Goal: Transaction & Acquisition: Book appointment/travel/reservation

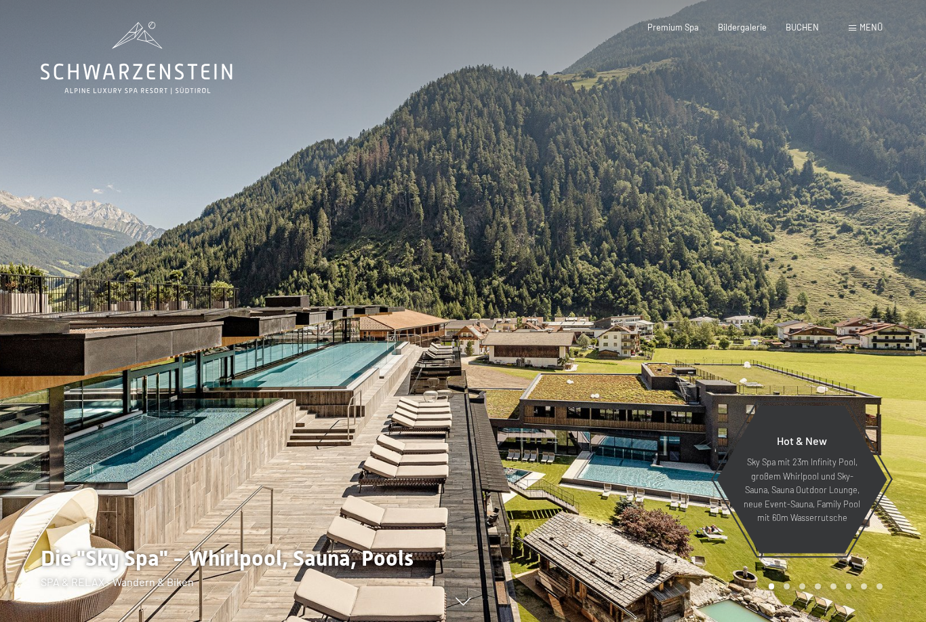
click at [865, 30] on span "Menü" at bounding box center [871, 27] width 23 height 11
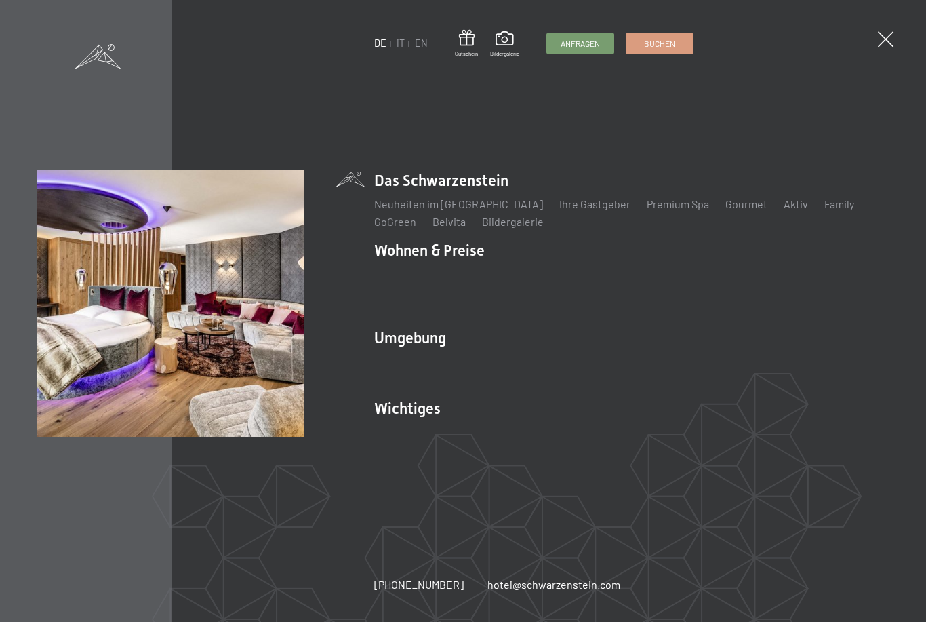
click at [591, 281] on link "Angebote" at bounding box center [597, 274] width 47 height 13
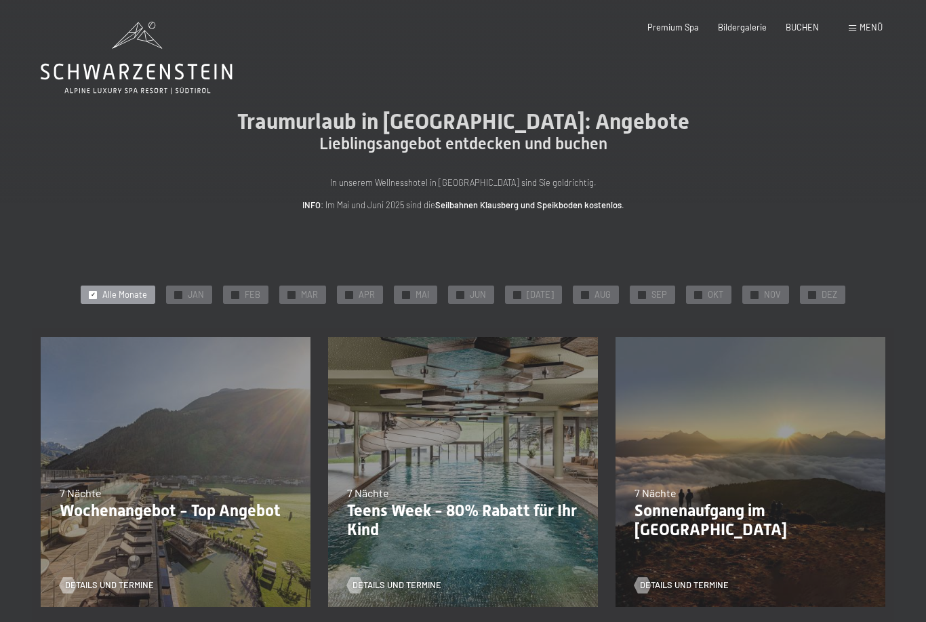
click at [294, 291] on span "✓" at bounding box center [291, 294] width 5 height 7
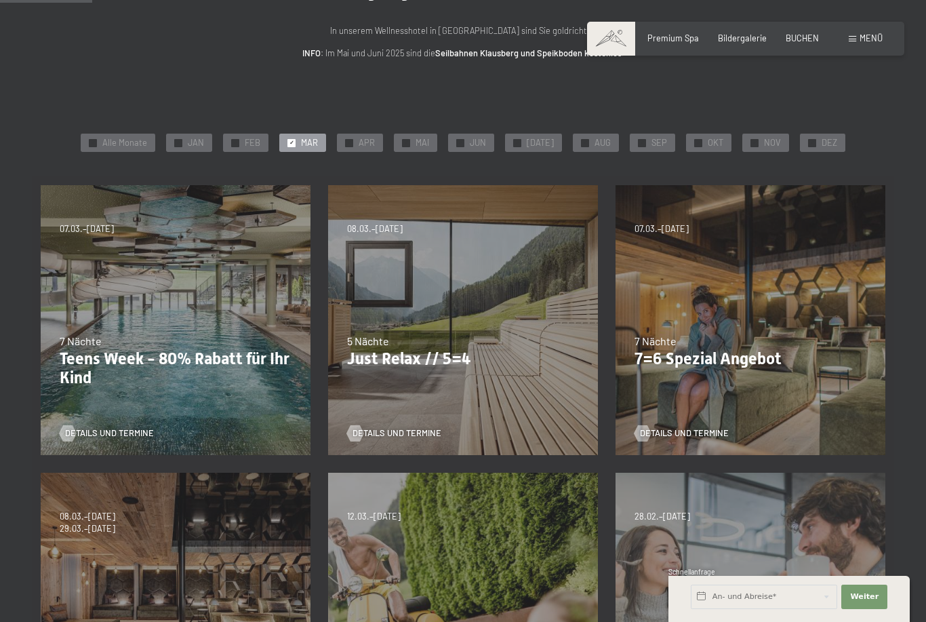
scroll to position [172, 0]
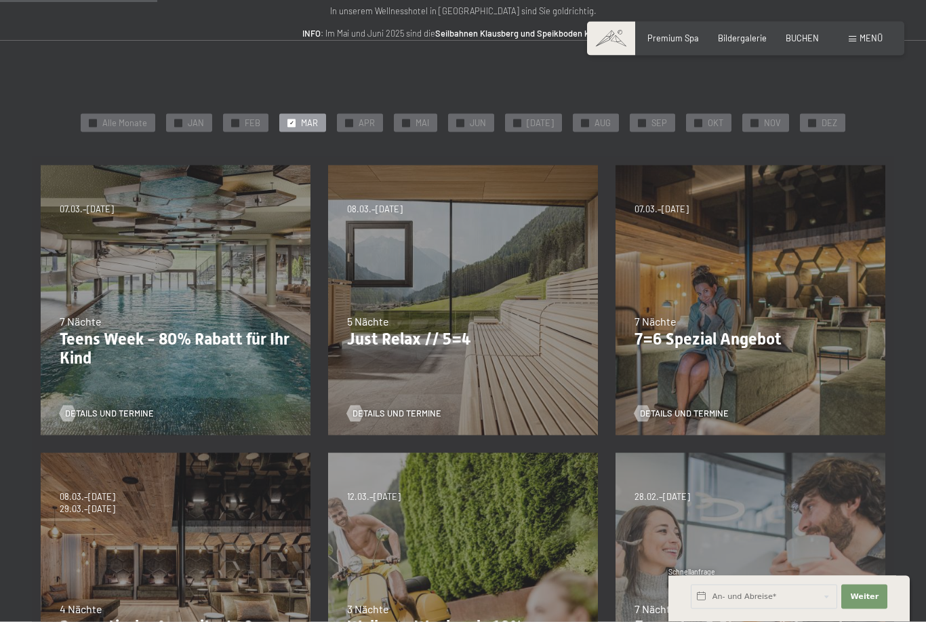
click at [727, 348] on div "04.10.–26.10.2025 01.11.–21.12.2025 10.01.–01.02.2026 07.03.–29.03.2026 16.05.–…" at bounding box center [750, 300] width 287 height 287
click at [694, 413] on span "Details und Termine" at bounding box center [684, 413] width 89 height 12
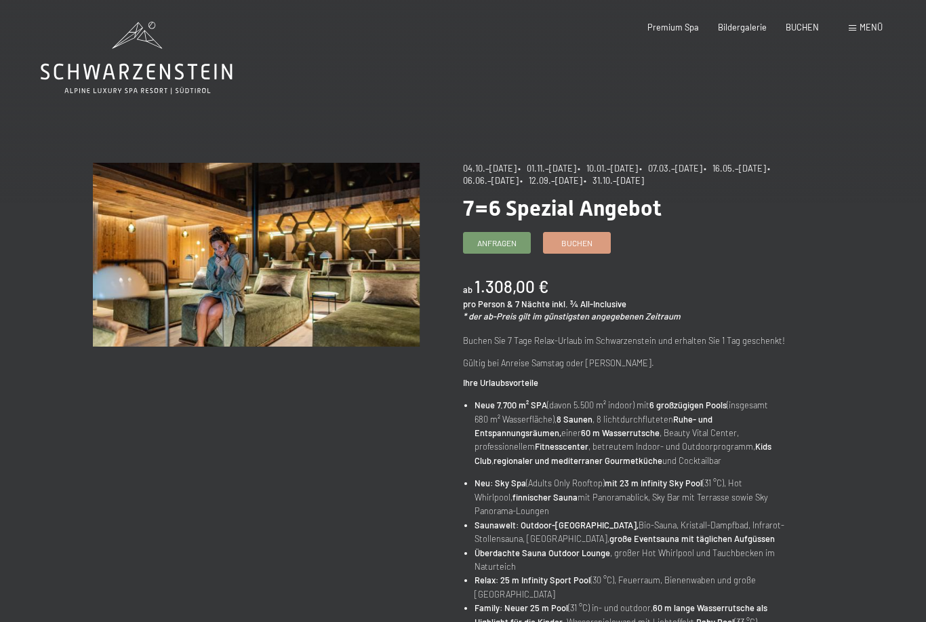
click at [582, 239] on span "Buchen" at bounding box center [576, 243] width 31 height 12
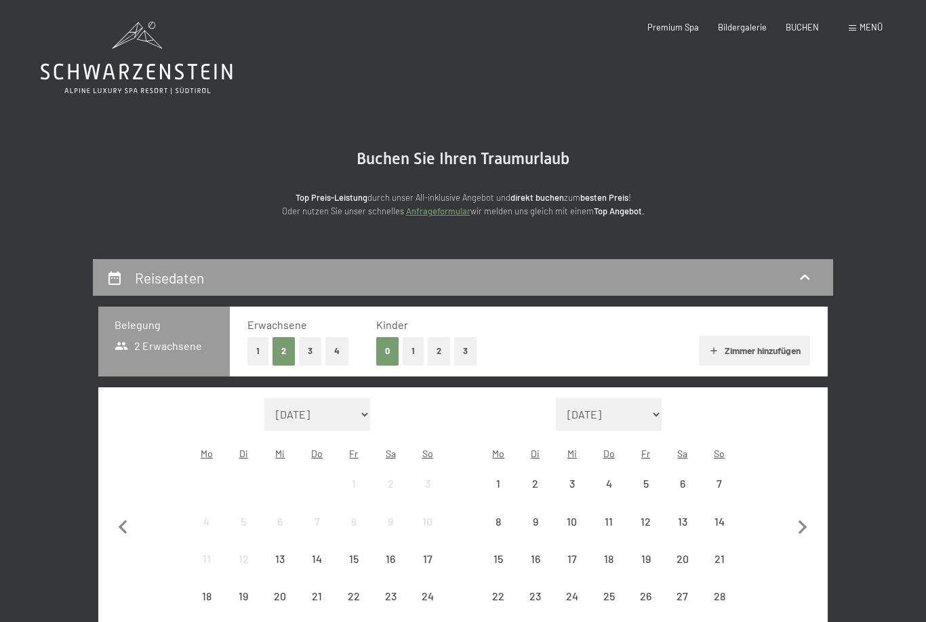
select select "[DATE]"
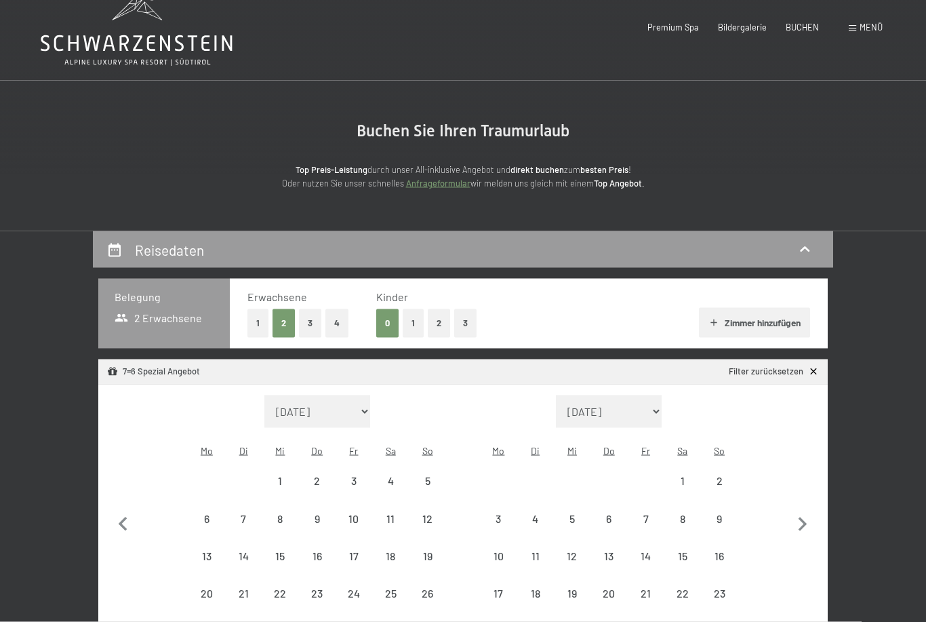
select select "[DATE]"
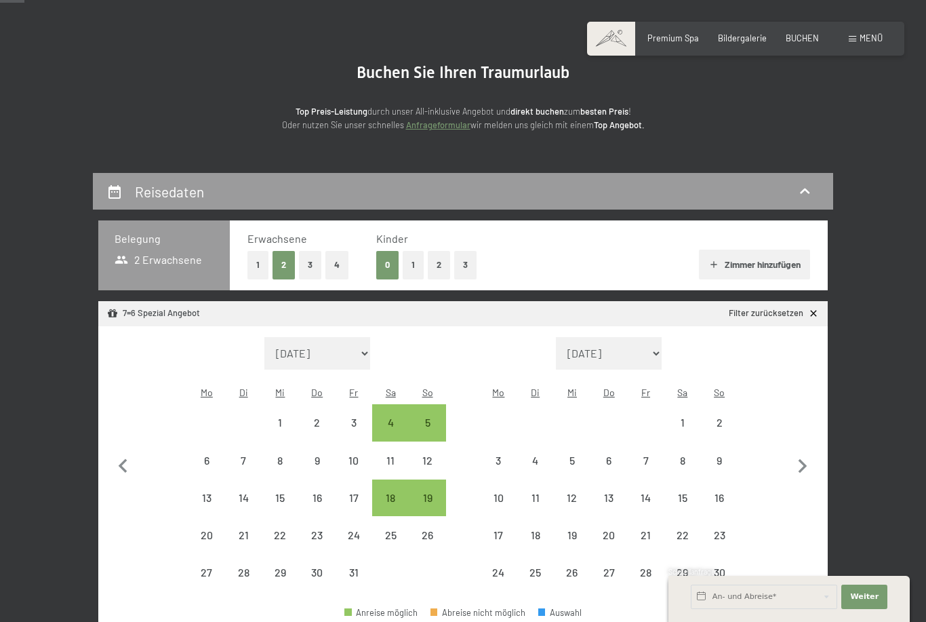
select select "[DATE]"
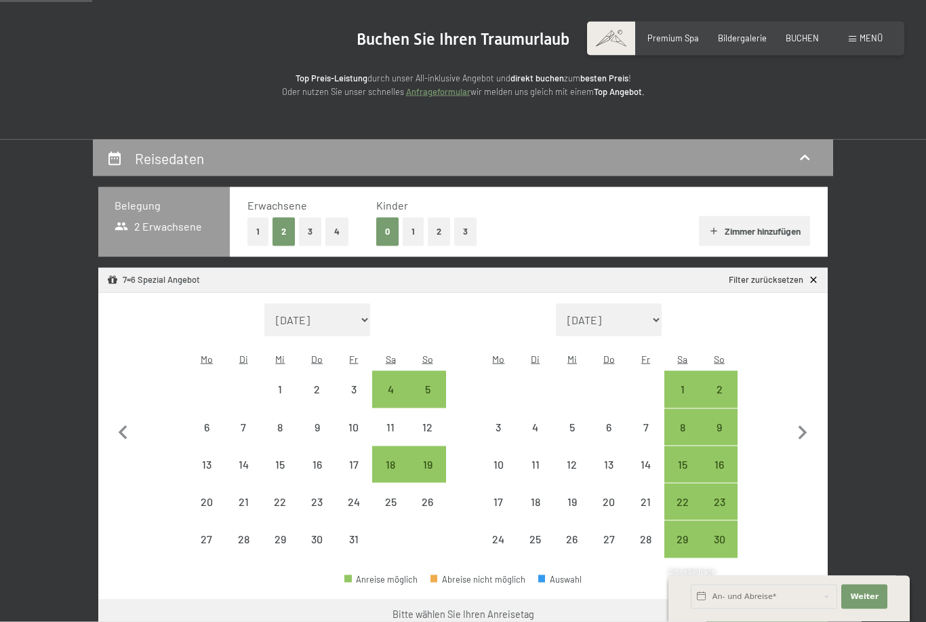
scroll to position [134, 0]
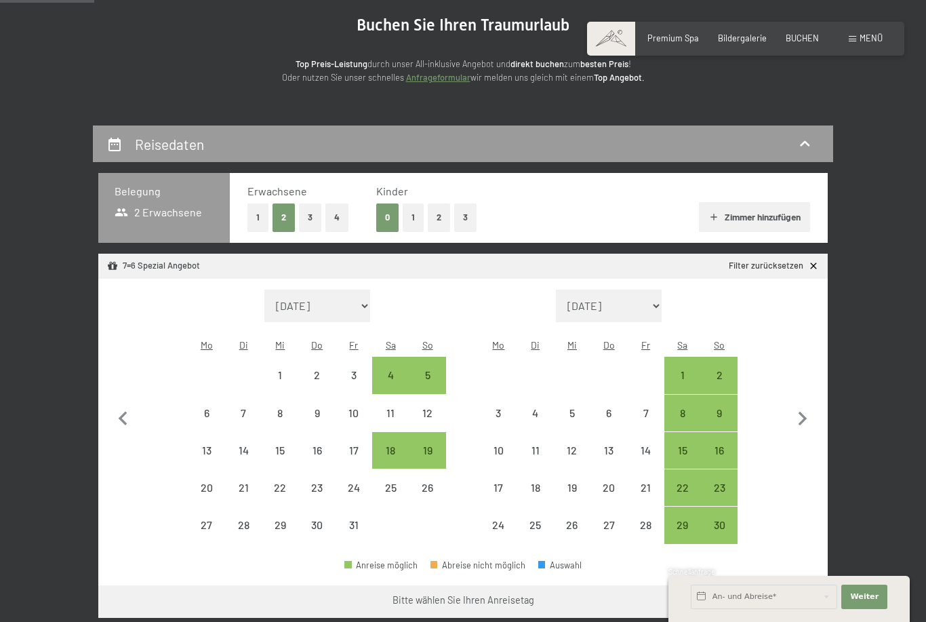
click at [806, 412] on icon "button" at bounding box center [803, 419] width 9 height 14
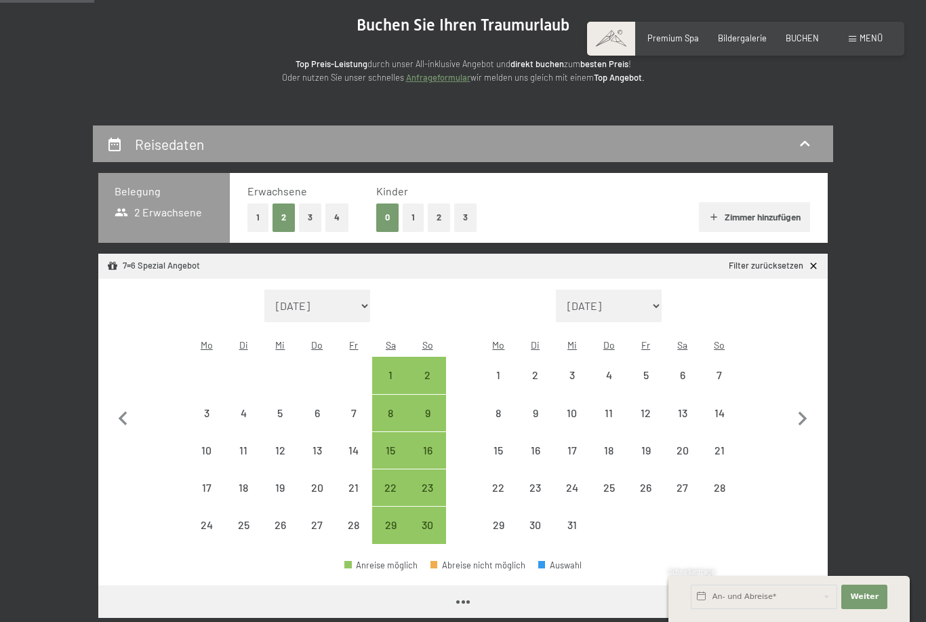
click at [805, 405] on icon "button" at bounding box center [802, 419] width 28 height 28
select select "[DATE]"
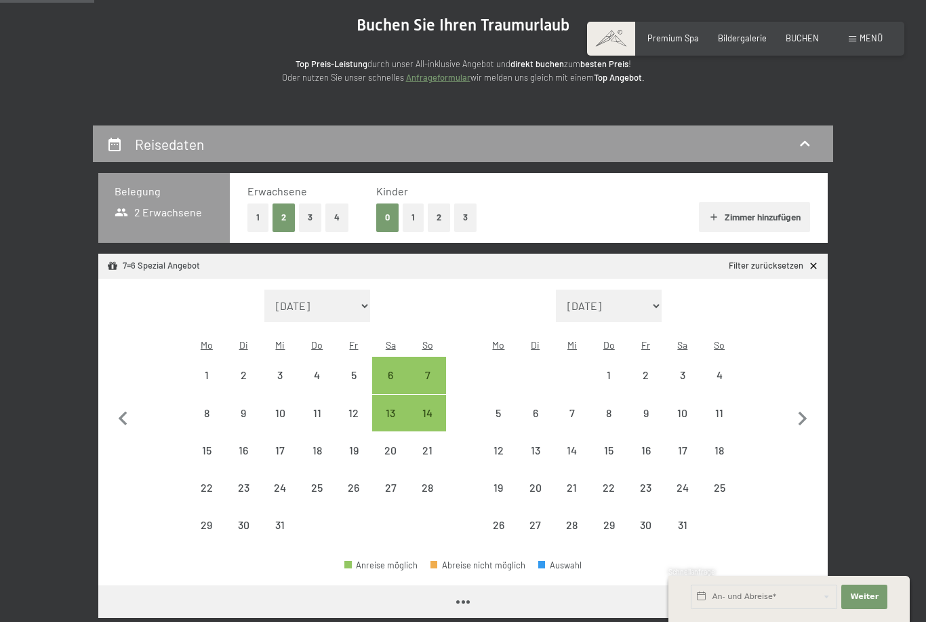
select select "[DATE]"
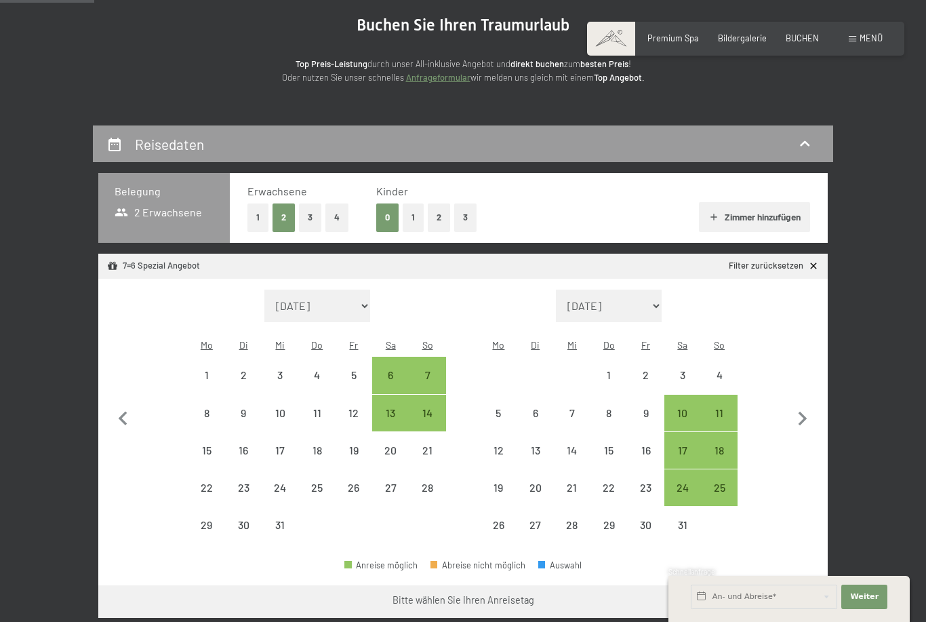
click at [799, 407] on icon "button" at bounding box center [802, 419] width 28 height 28
select select "[DATE]"
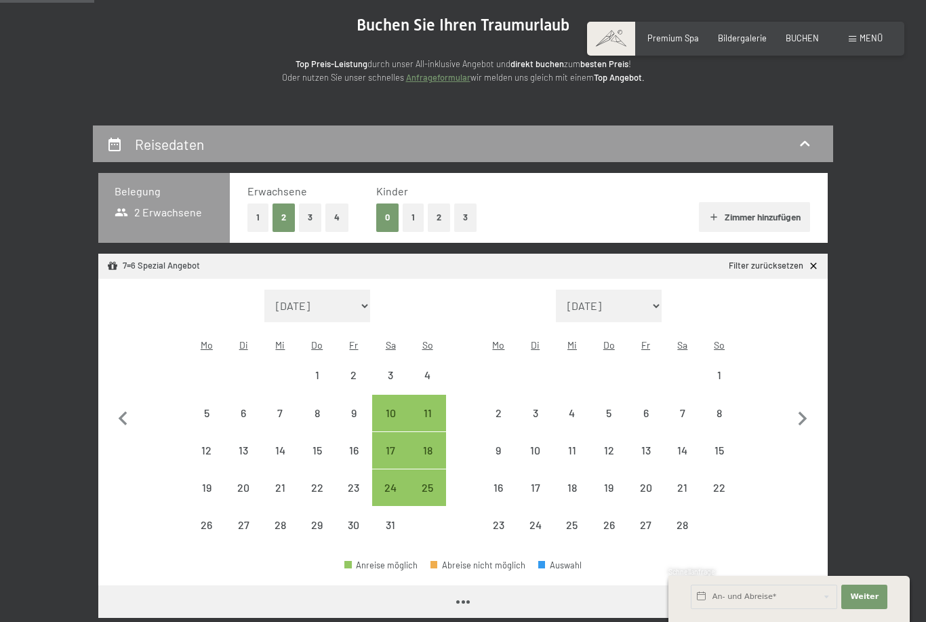
select select "[DATE]"
click at [801, 412] on icon "button" at bounding box center [803, 419] width 9 height 14
select select "[DATE]"
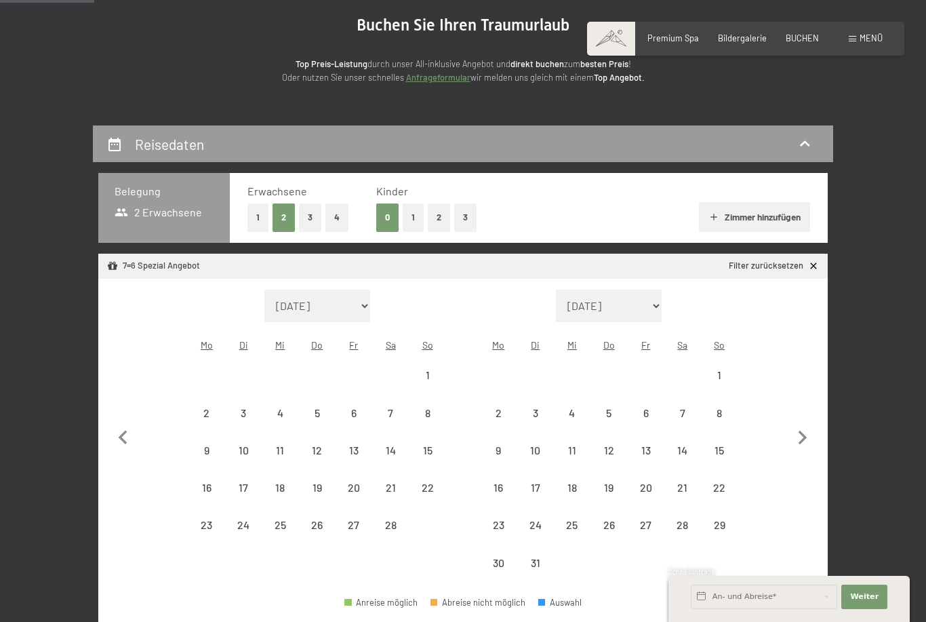
select select "[DATE]"
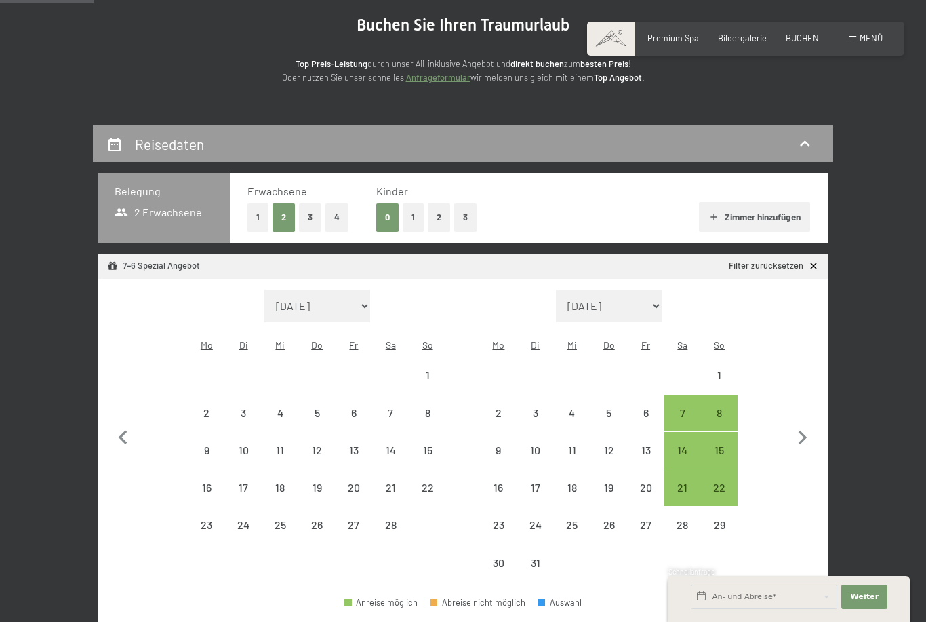
click at [684, 482] on div "21" at bounding box center [683, 499] width 34 height 34
select select "[DATE]"
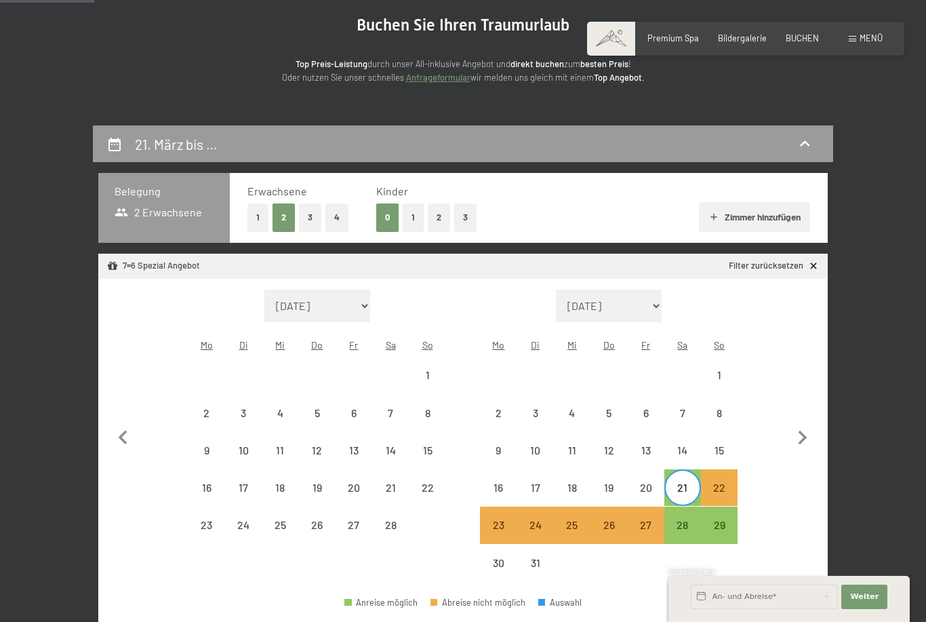
click at [681, 519] on div "28" at bounding box center [683, 536] width 34 height 34
select select "[DATE]"
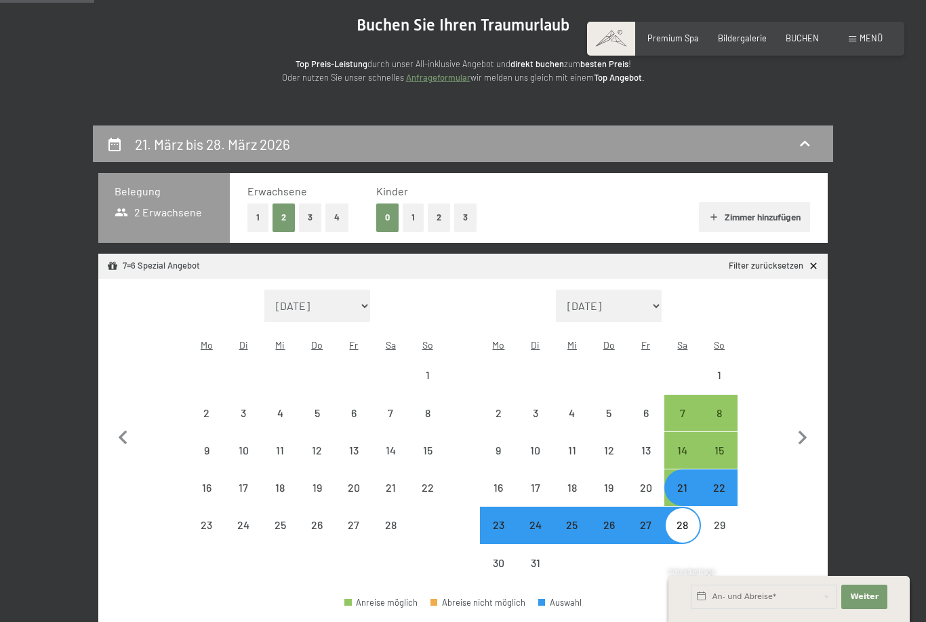
select select "[DATE]"
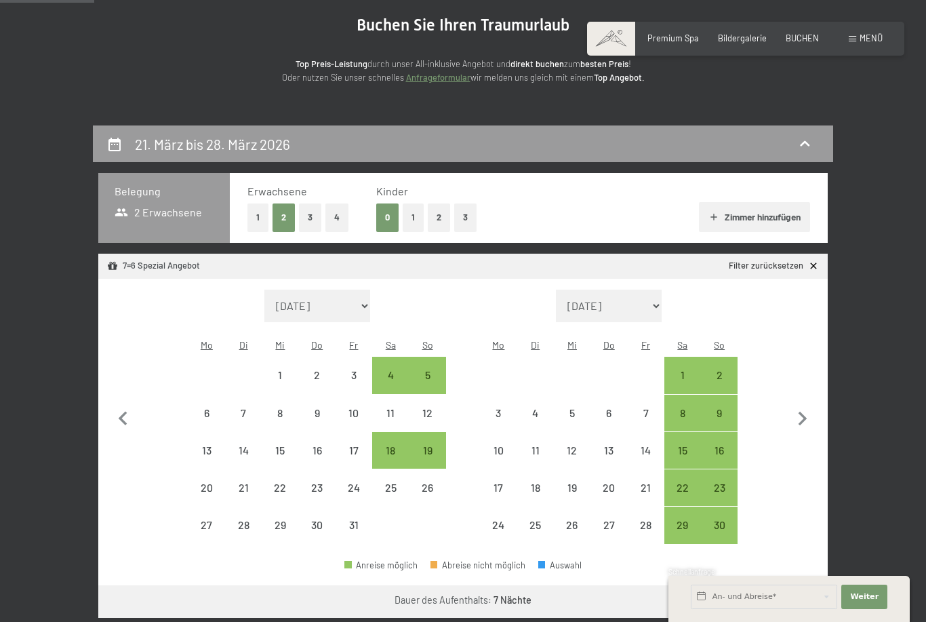
click at [790, 585] on button "Weiter zu „Zimmer“" at bounding box center [766, 601] width 121 height 33
select select "[DATE]"
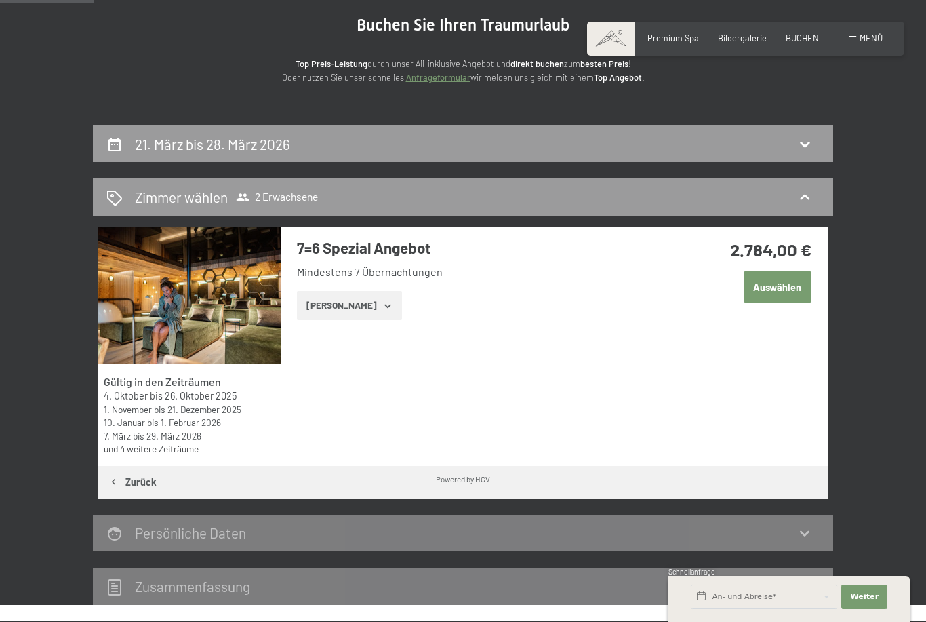
scroll to position [258, 0]
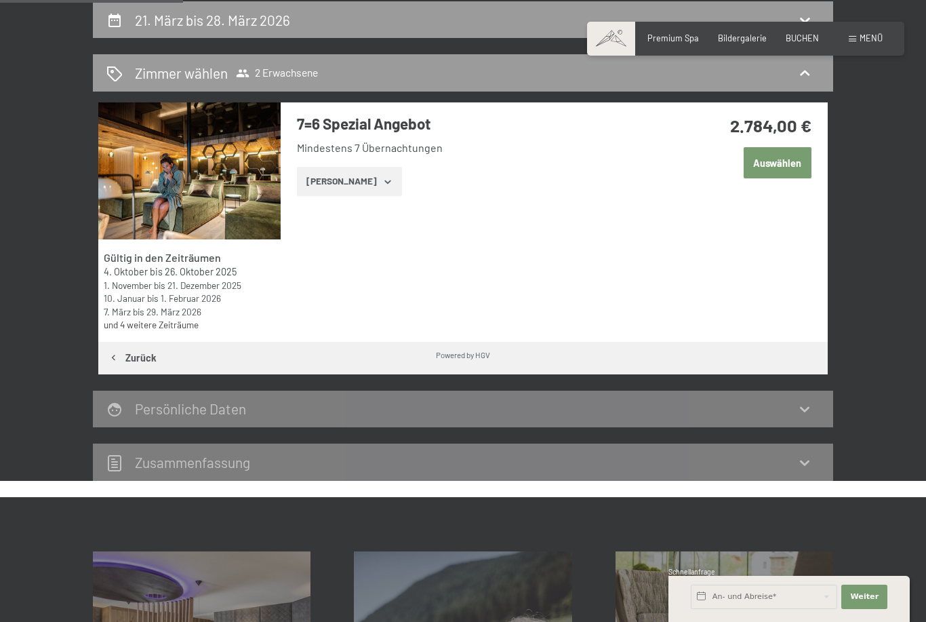
click at [776, 156] on button "Auswählen" at bounding box center [778, 162] width 68 height 31
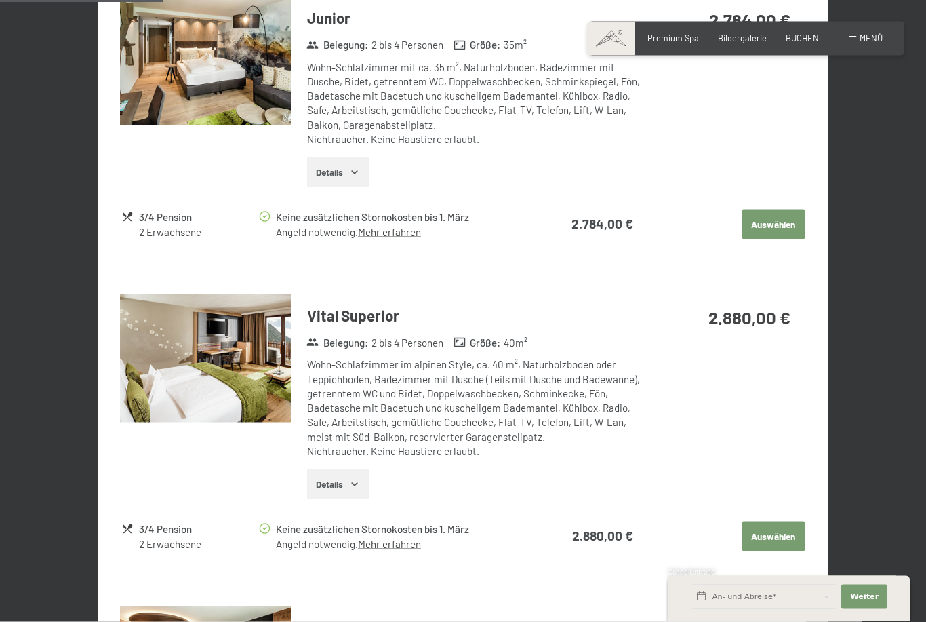
scroll to position [675, 0]
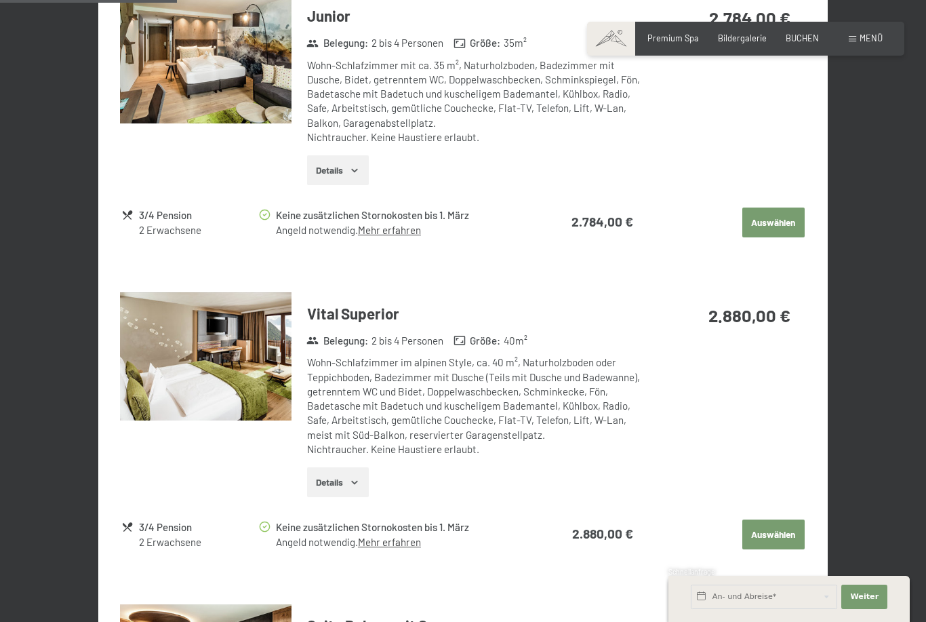
click at [410, 536] on link "Mehr erfahren" at bounding box center [389, 542] width 63 height 12
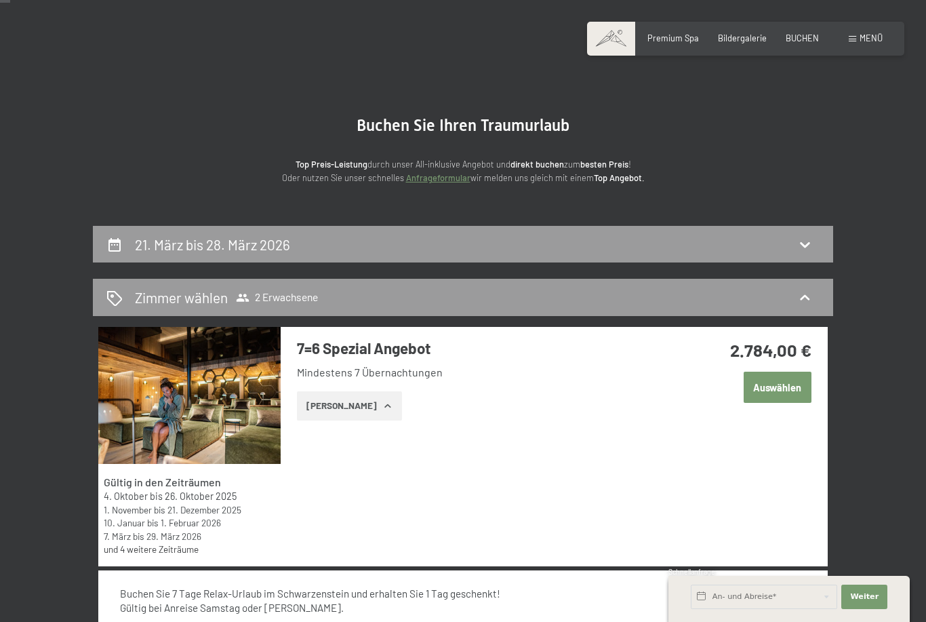
scroll to position [0, 0]
